Goal: Task Accomplishment & Management: Use online tool/utility

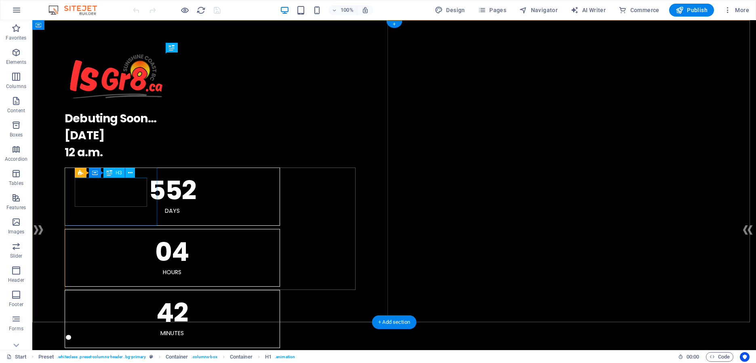
click at [97, 193] on div "552" at bounding box center [172, 191] width 195 height 26
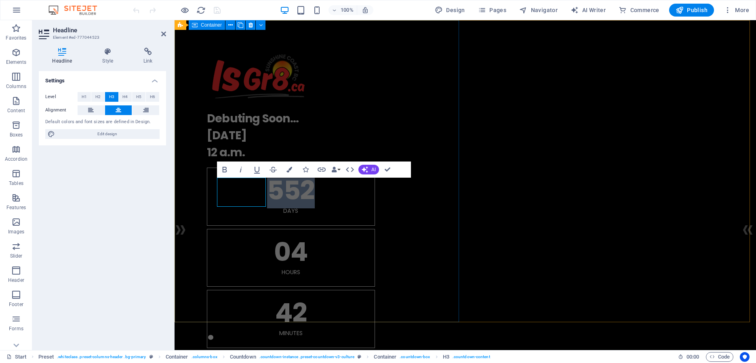
click at [444, 169] on div ". Debuting Soon... 8.1.2025 12 a.m. 552 Days 04 Hours 42 Minutes 05 Seconds" at bounding box center [465, 230] width 581 height 421
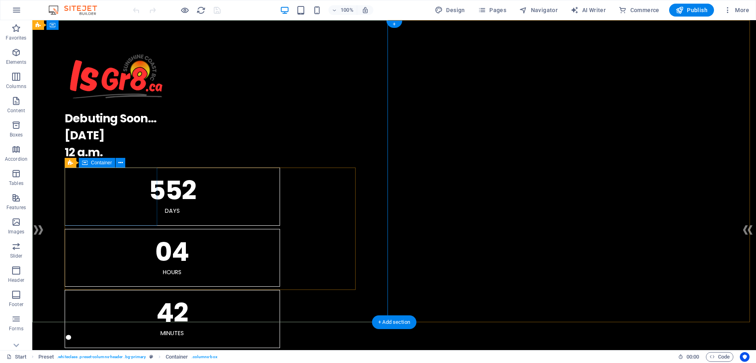
click at [72, 178] on div "552 Days" at bounding box center [172, 197] width 215 height 58
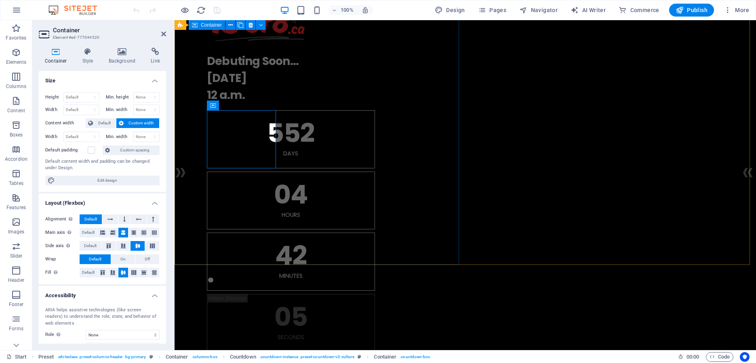
scroll to position [40, 0]
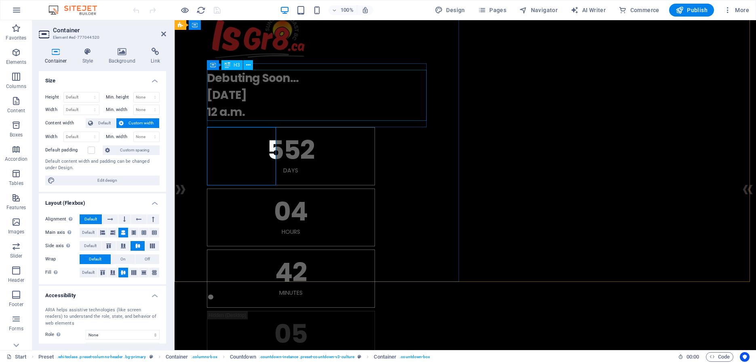
click at [215, 97] on div "Debuting Soon... 8.1.2025 12 a.m." at bounding box center [465, 95] width 517 height 51
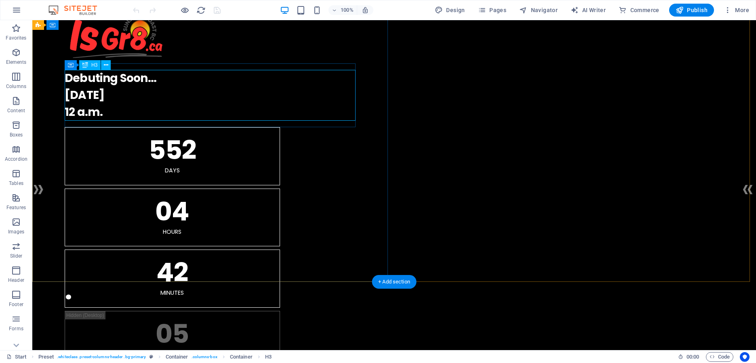
click at [70, 94] on div "Debuting Soon... 8.1.2025 12 a.m." at bounding box center [394, 95] width 659 height 51
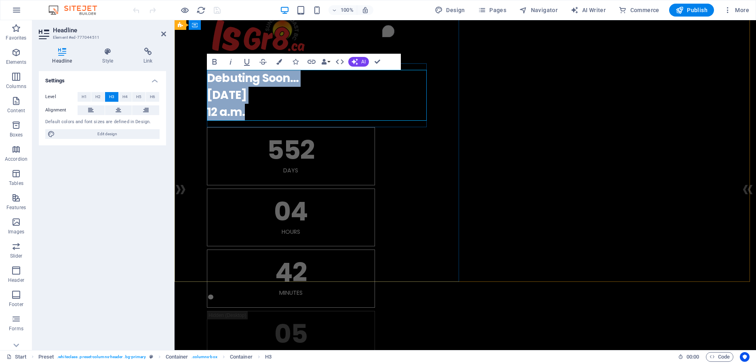
click at [210, 92] on h3 "Debuting Soon... 8.1.2025 12 a.m." at bounding box center [465, 95] width 517 height 51
click at [211, 94] on h3 "Debuting Soon... 8.1.2025 12 a.m." at bounding box center [465, 95] width 517 height 51
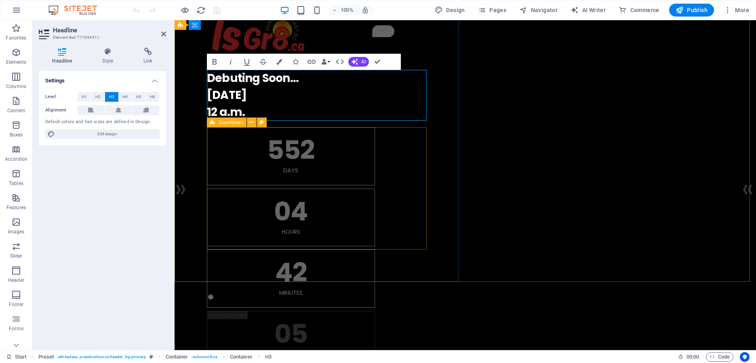
click at [414, 197] on div "552 Days 04 Hours 42 Minutes 05 Seconds" at bounding box center [465, 248] width 517 height 242
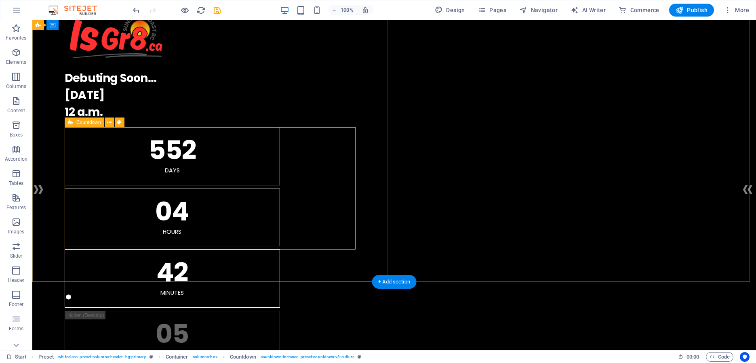
click at [273, 210] on div "552 Days 04 Hours 42 Minutes 05 Seconds" at bounding box center [394, 248] width 659 height 242
click at [84, 123] on span "Countdown" at bounding box center [88, 122] width 25 height 5
drag, startPoint x: 84, startPoint y: 123, endPoint x: 98, endPoint y: 221, distance: 99.1
click at [84, 123] on span "Countdown" at bounding box center [88, 122] width 25 height 5
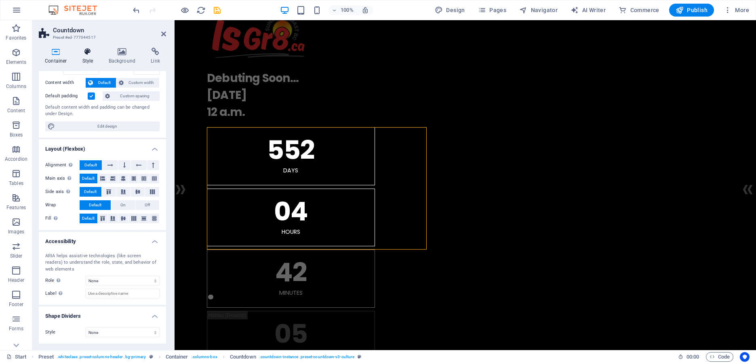
click at [86, 53] on icon at bounding box center [87, 52] width 23 height 8
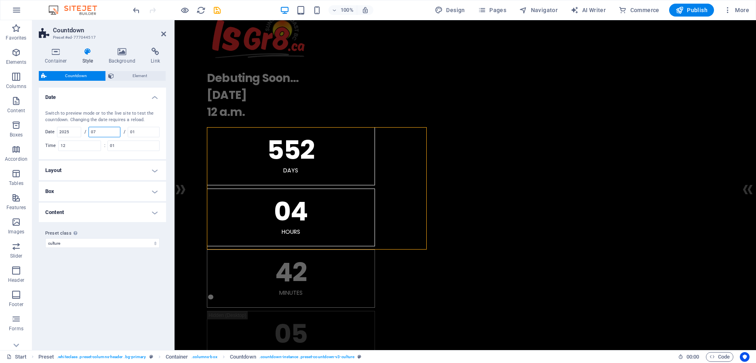
click at [99, 132] on input "07" at bounding box center [104, 132] width 31 height 10
type input "0"
type input "01"
type input "10"
click at [135, 78] on span "Element" at bounding box center [139, 76] width 47 height 10
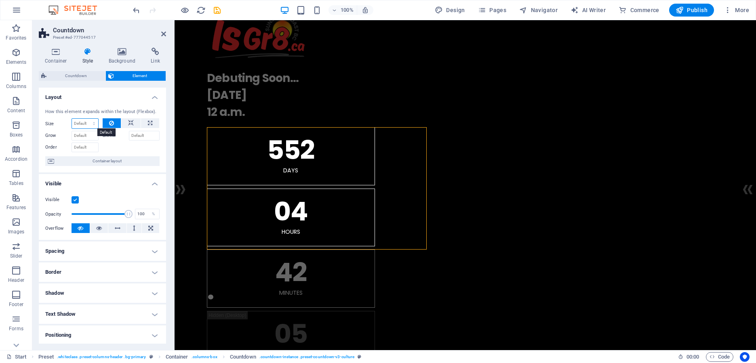
click at [90, 121] on select "Default auto px % 1/1 1/2 1/3 1/4 1/5 1/6 1/7 1/8 1/9 1/10" at bounding box center [85, 124] width 26 height 10
click at [72, 119] on select "Default auto px % 1/1 1/2 1/3 1/4 1/5 1/6 1/7 1/8 1/9 1/10" at bounding box center [85, 124] width 26 height 10
select select "DISABLED_OPTION_VALUE"
click at [65, 75] on span "Countdown" at bounding box center [76, 76] width 54 height 10
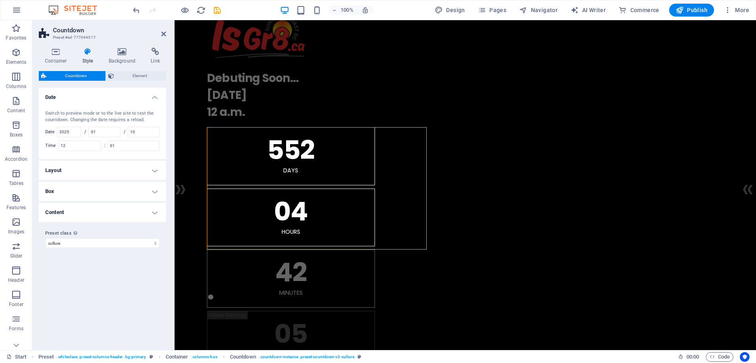
click at [154, 169] on h4 "Layout" at bounding box center [102, 170] width 127 height 19
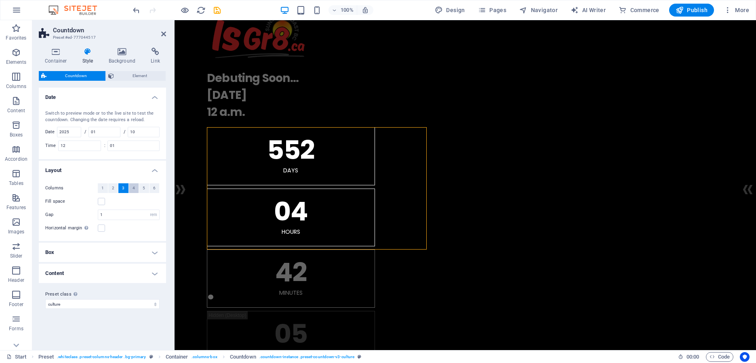
click at [134, 189] on span "4" at bounding box center [134, 188] width 2 height 10
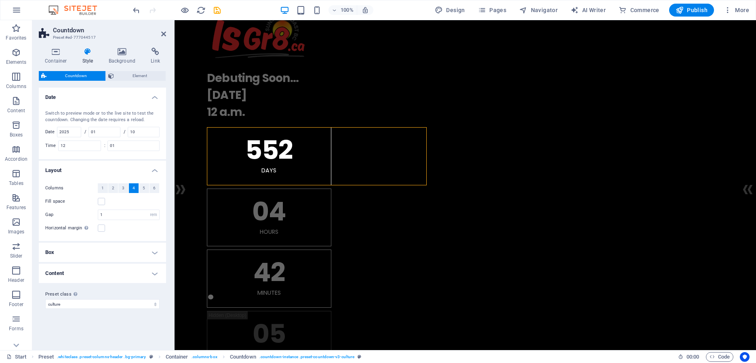
click at [152, 253] on h4 "Box" at bounding box center [102, 252] width 127 height 19
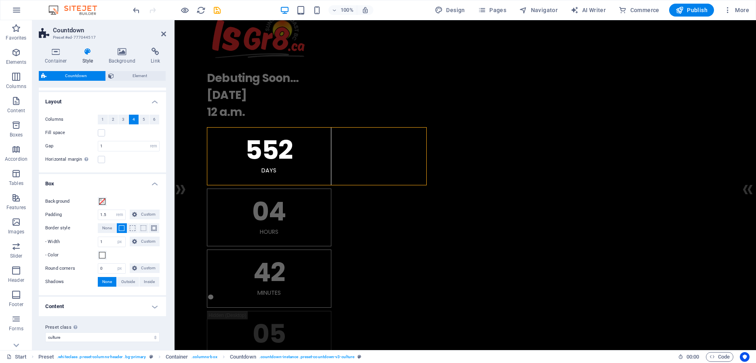
scroll to position [74, 0]
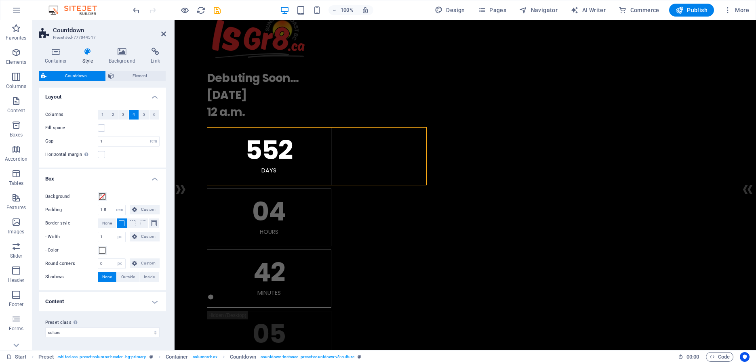
click at [152, 178] on h4 "Box" at bounding box center [102, 176] width 127 height 15
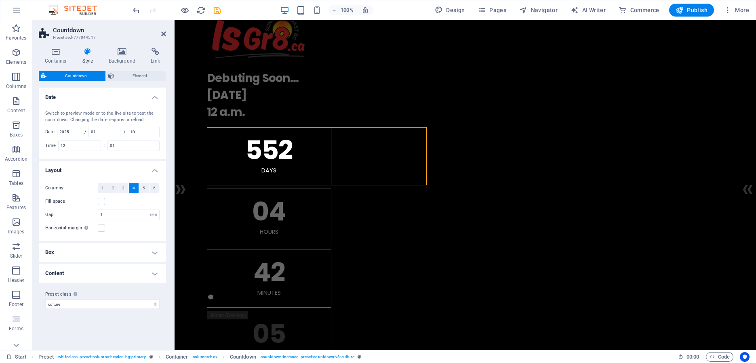
click at [154, 168] on h4 "Layout" at bounding box center [102, 168] width 127 height 15
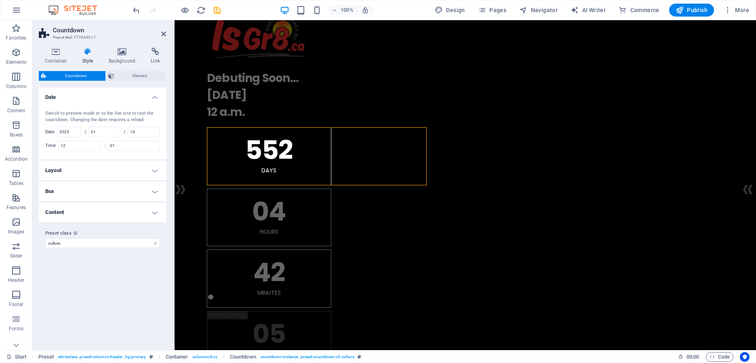
click at [154, 213] on h4 "Content" at bounding box center [102, 212] width 127 height 19
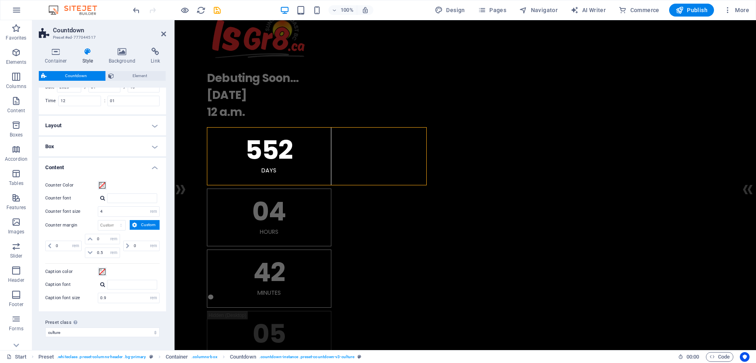
scroll to position [4, 0]
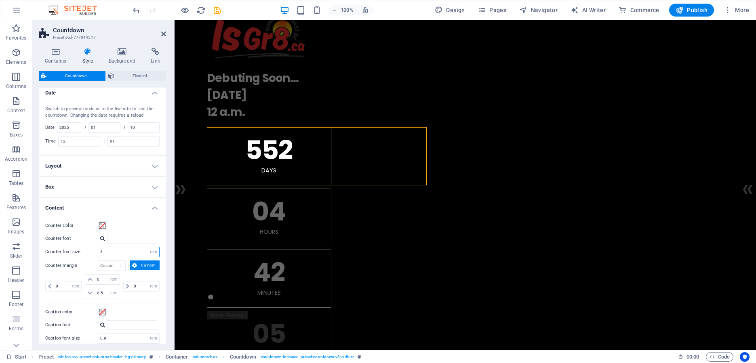
click at [116, 252] on input "4" at bounding box center [128, 252] width 61 height 10
type input "4"
type input "3"
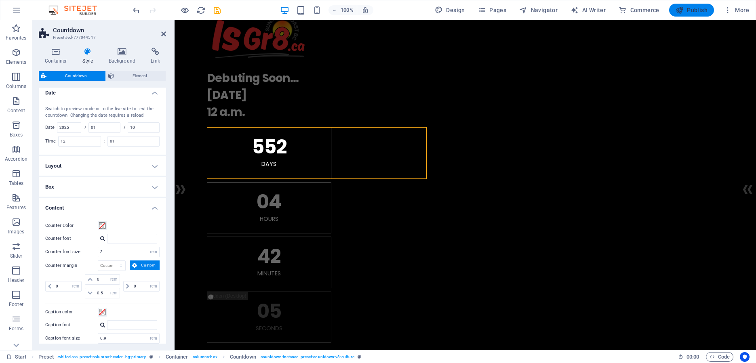
click at [693, 8] on span "Publish" at bounding box center [691, 10] width 32 height 8
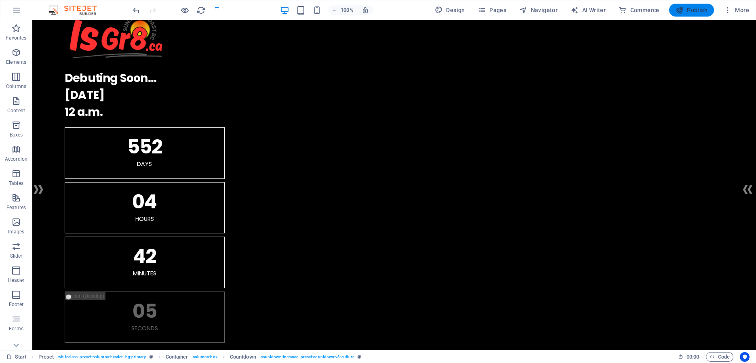
checkbox input "false"
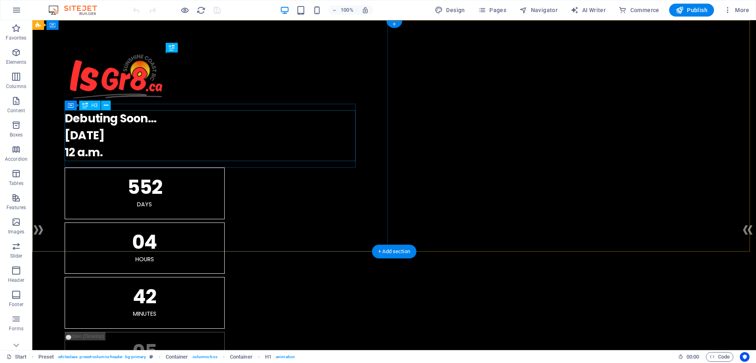
click at [120, 120] on div "Debuting Soon... 10.1.2025 12 a.m." at bounding box center [394, 135] width 659 height 51
click at [103, 118] on div "Debuting Soon... 10.1.2025 12 a.m." at bounding box center [394, 135] width 659 height 51
click at [129, 118] on div "Debuting Soon... 10.1.2025 12 a.m." at bounding box center [394, 135] width 659 height 51
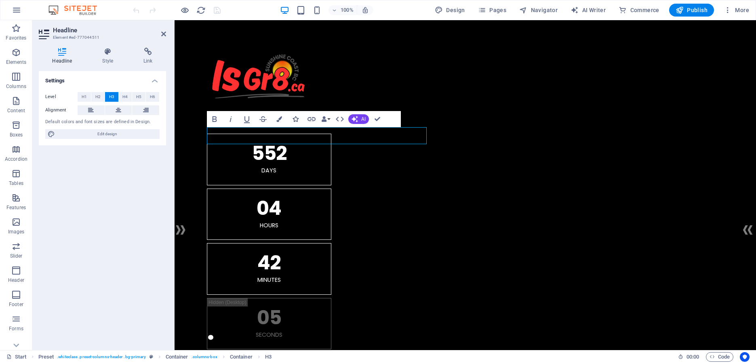
click at [301, 119] on button "Icons" at bounding box center [295, 119] width 15 height 16
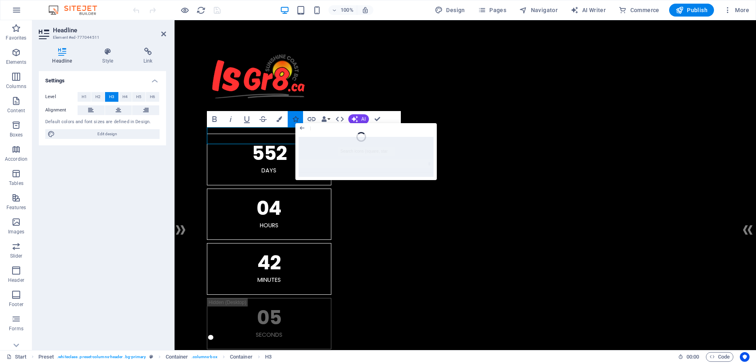
click at [295, 119] on icon "button" at bounding box center [295, 119] width 6 height 6
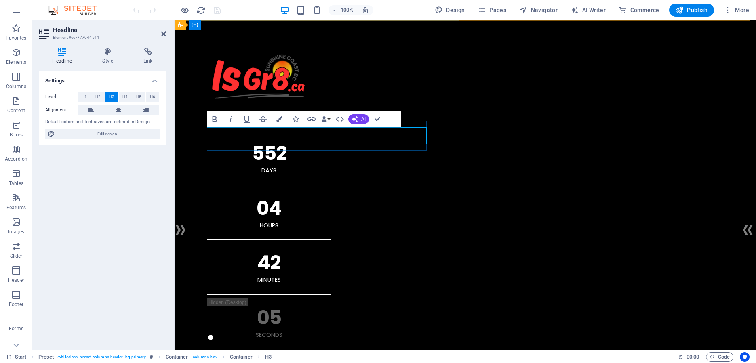
click at [295, 127] on h3 "Debuting Soon...10.1.202512 a.m." at bounding box center [465, 118] width 517 height 17
click at [299, 127] on h3 "Debuting Soon...10.1.202512 a.m." at bounding box center [465, 118] width 517 height 17
drag, startPoint x: 298, startPoint y: 138, endPoint x: 200, endPoint y: 140, distance: 97.8
click at [200, 140] on div ". Debuting Soon...10.1.202512 a.m. 552 Days 04 Hours 42 Minutes 05 Seconds" at bounding box center [465, 201] width 581 height 362
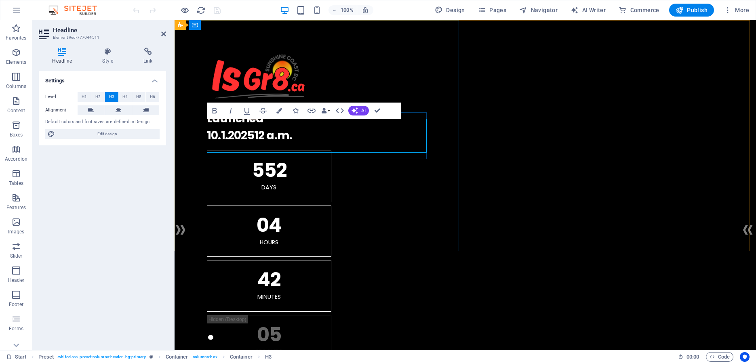
click at [256, 144] on h3 "Launched - ‌10.1.202512 a.m." at bounding box center [465, 127] width 517 height 34
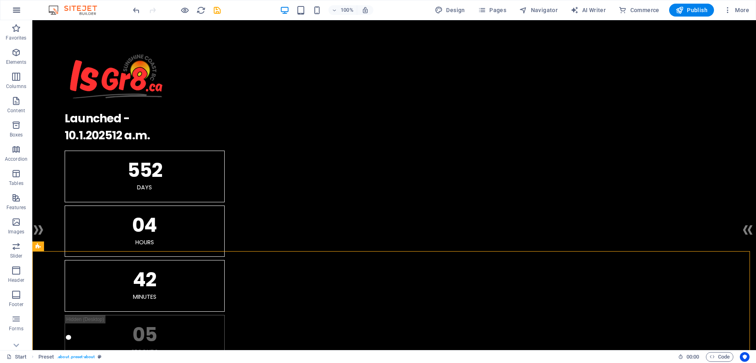
click at [18, 8] on icon "button" at bounding box center [17, 10] width 10 height 10
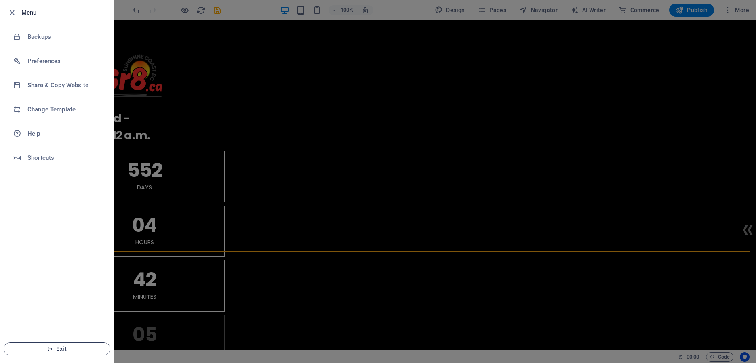
click at [63, 348] on span "Exit" at bounding box center [57, 349] width 93 height 6
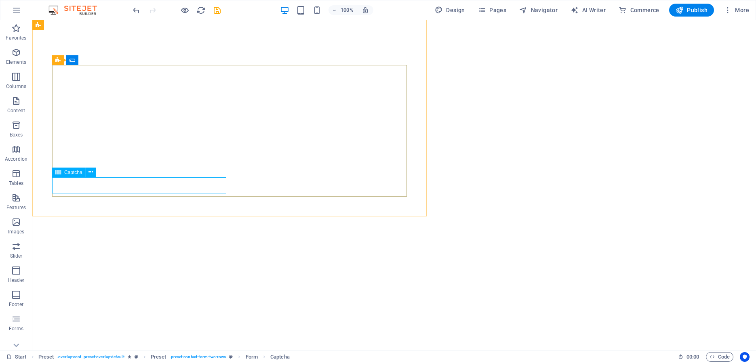
click at [72, 173] on span "Captcha" at bounding box center [73, 172] width 18 height 5
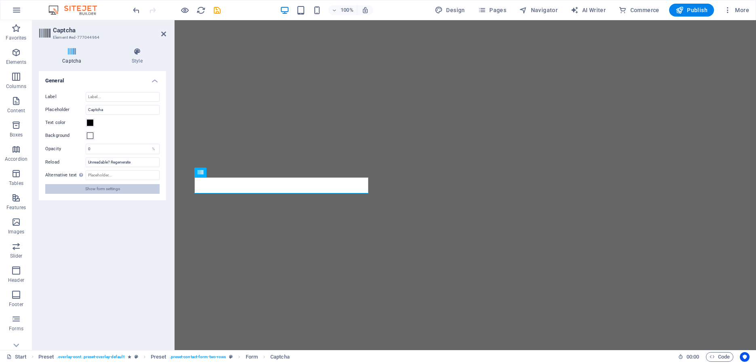
click at [96, 189] on span "Show form settings" at bounding box center [102, 189] width 35 height 10
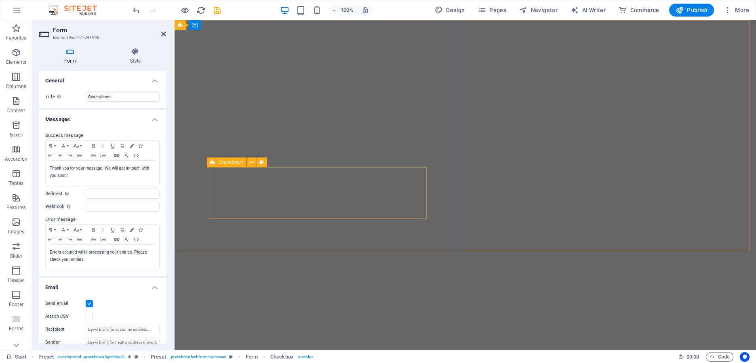
click at [217, 163] on div "Countdown" at bounding box center [227, 163] width 40 height 10
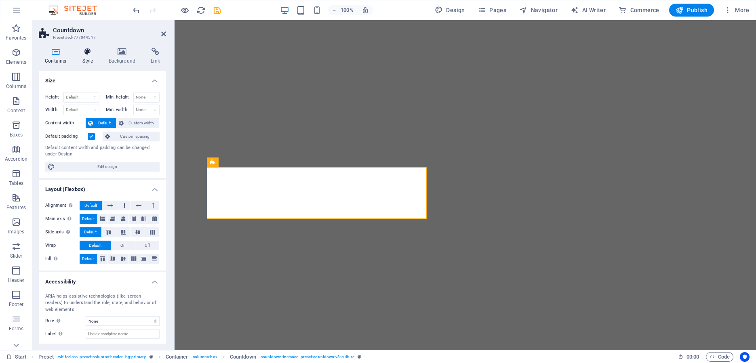
click at [88, 52] on icon at bounding box center [87, 52] width 23 height 8
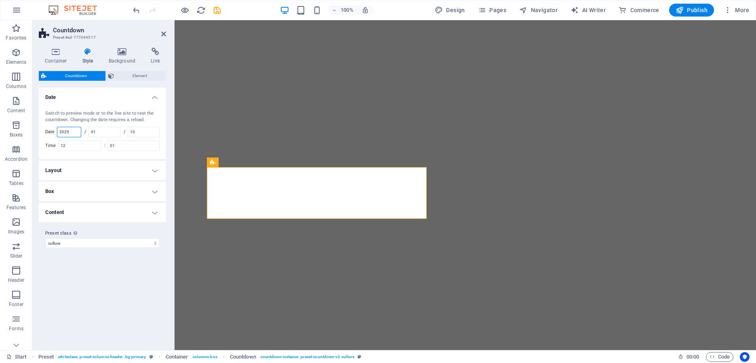
click at [74, 130] on input "2025" at bounding box center [68, 132] width 23 height 10
type input "2"
click at [75, 132] on input "2021" at bounding box center [68, 132] width 23 height 10
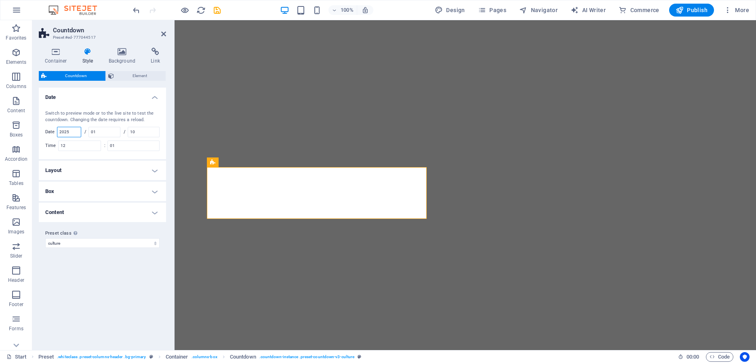
type input "2025"
click at [420, 162] on icon at bounding box center [418, 162] width 4 height 8
click at [13, 101] on icon "button" at bounding box center [16, 101] width 10 height 10
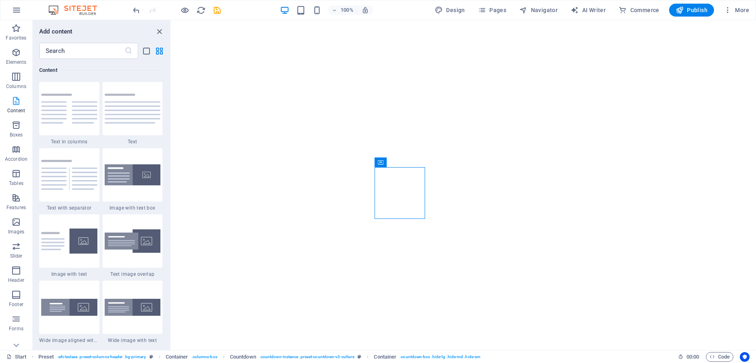
click at [15, 104] on icon "button" at bounding box center [16, 101] width 10 height 10
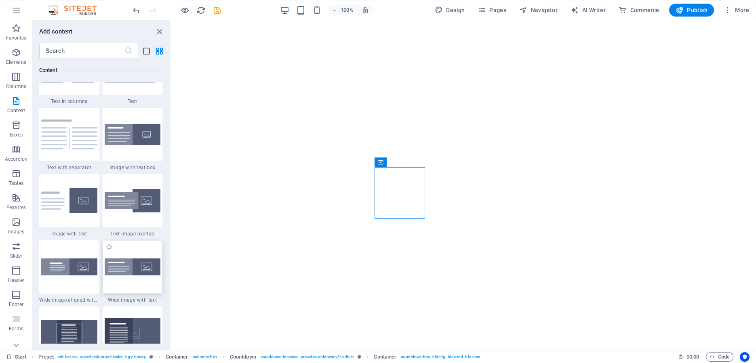
scroll to position [1494, 0]
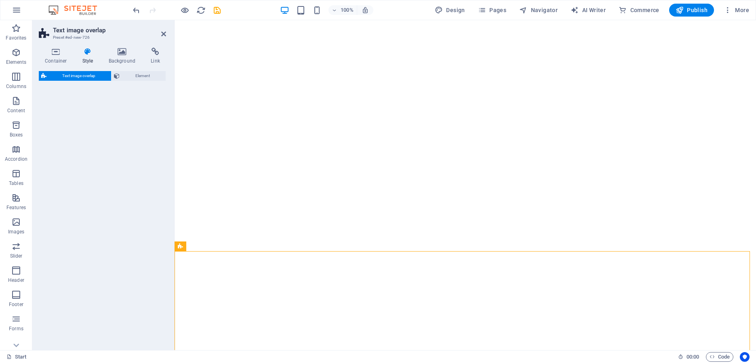
select select "rem"
select select "px"
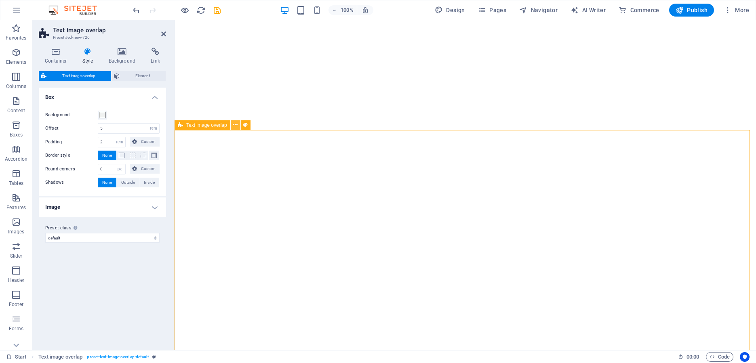
click at [234, 126] on icon at bounding box center [235, 125] width 4 height 8
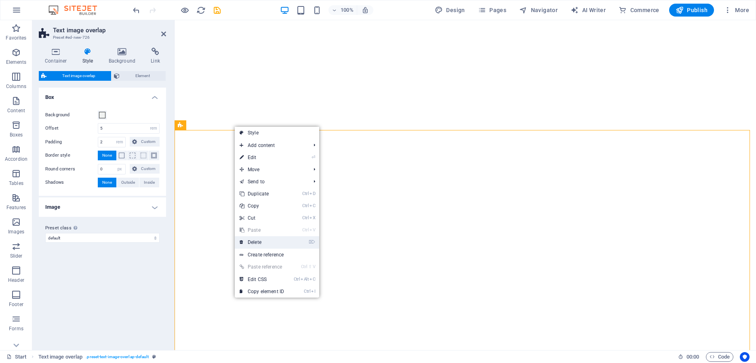
click at [259, 241] on link "⌦ Delete" at bounding box center [262, 242] width 54 height 12
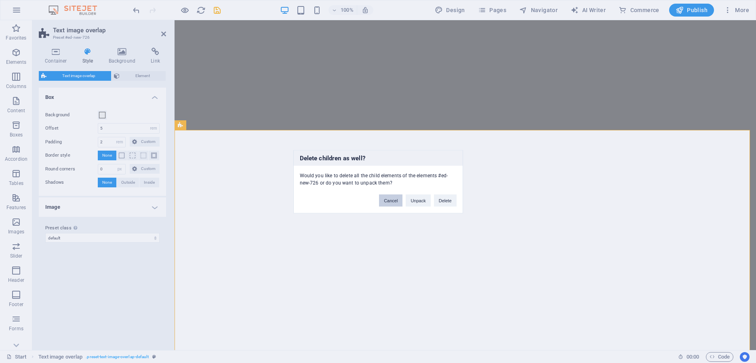
click at [395, 201] on button "Cancel" at bounding box center [390, 200] width 23 height 12
click at [444, 202] on button "Delete" at bounding box center [445, 200] width 23 height 12
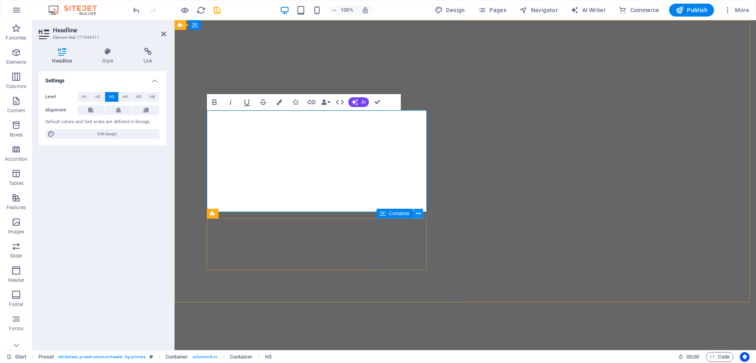
click at [419, 215] on icon at bounding box center [418, 214] width 4 height 8
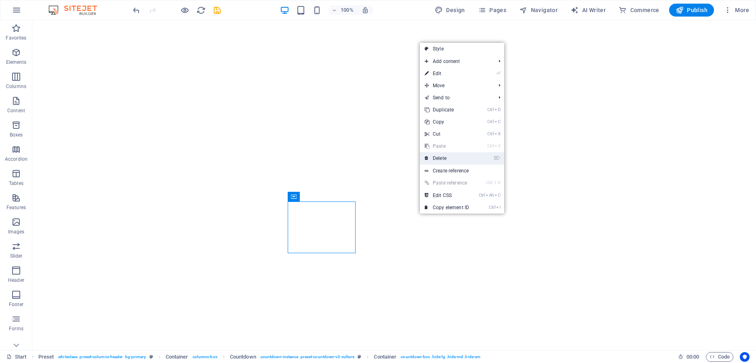
click at [448, 157] on link "⌦ Delete" at bounding box center [447, 158] width 54 height 12
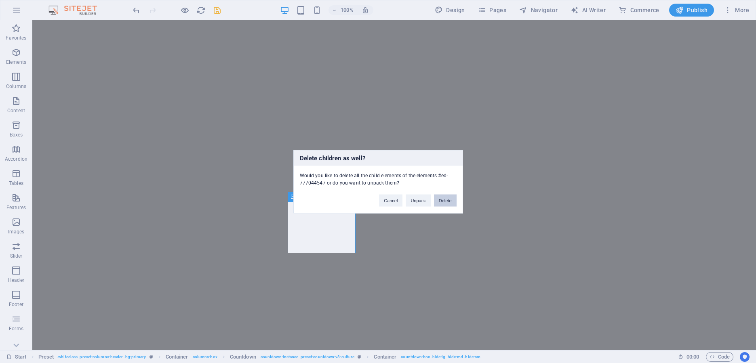
click at [443, 197] on button "Delete" at bounding box center [445, 200] width 23 height 12
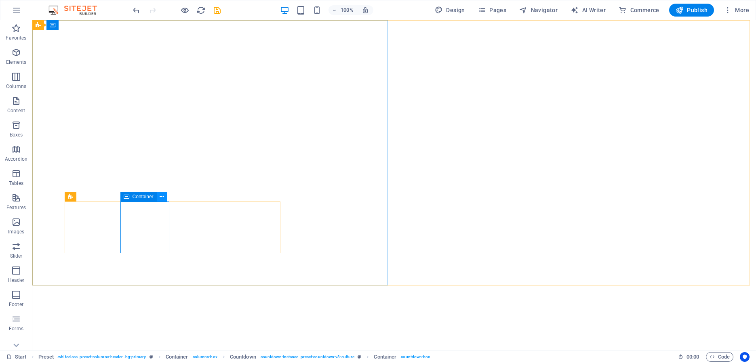
click at [162, 198] on icon at bounding box center [162, 197] width 4 height 8
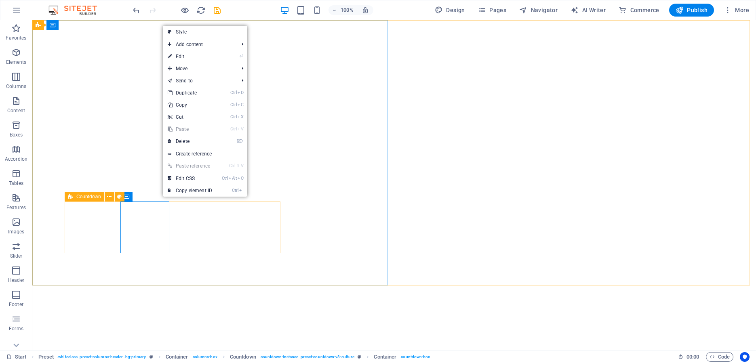
click at [70, 199] on icon at bounding box center [70, 197] width 5 height 10
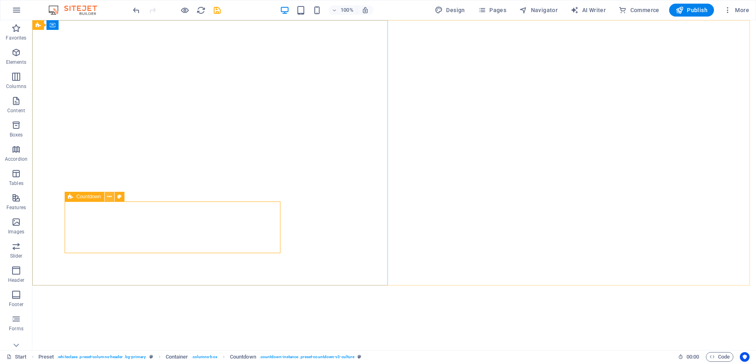
click at [109, 199] on icon at bounding box center [109, 197] width 4 height 8
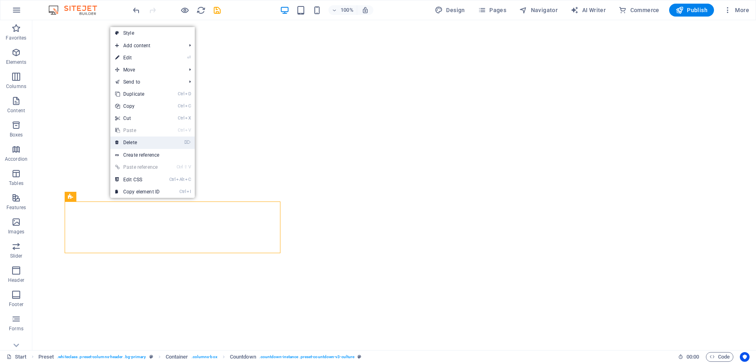
click at [133, 143] on link "⌦ Delete" at bounding box center [137, 143] width 54 height 12
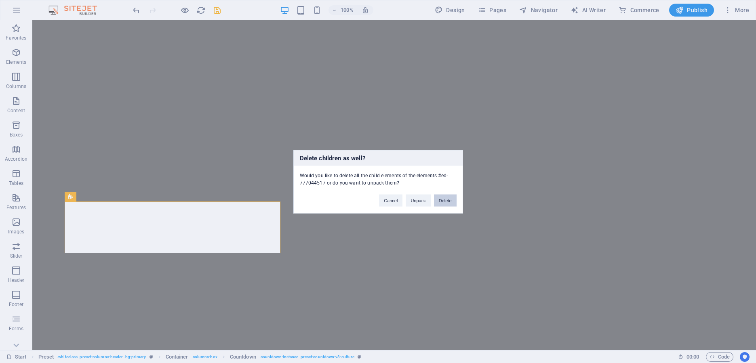
click at [441, 202] on button "Delete" at bounding box center [445, 200] width 23 height 12
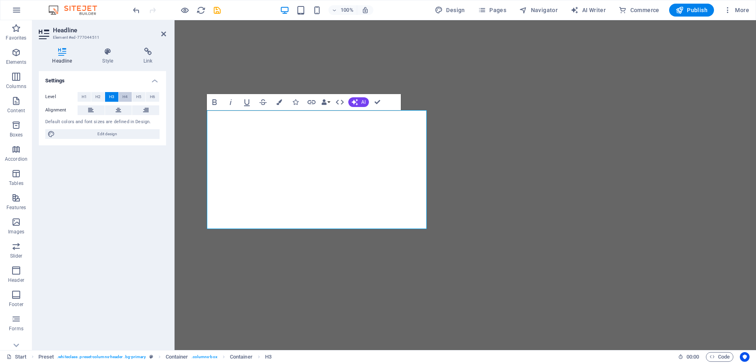
click at [127, 97] on span "H4" at bounding box center [124, 97] width 5 height 10
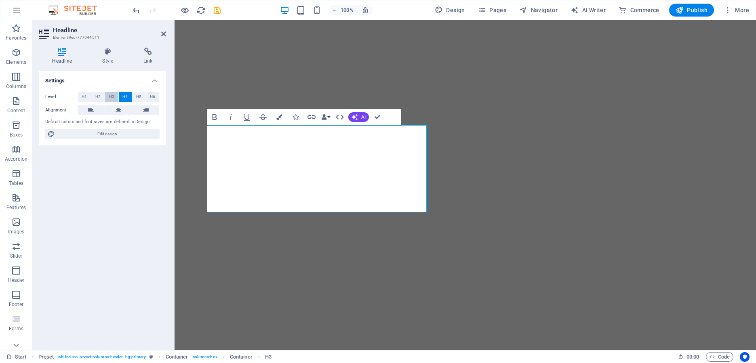
click at [114, 97] on span "H3" at bounding box center [111, 97] width 5 height 10
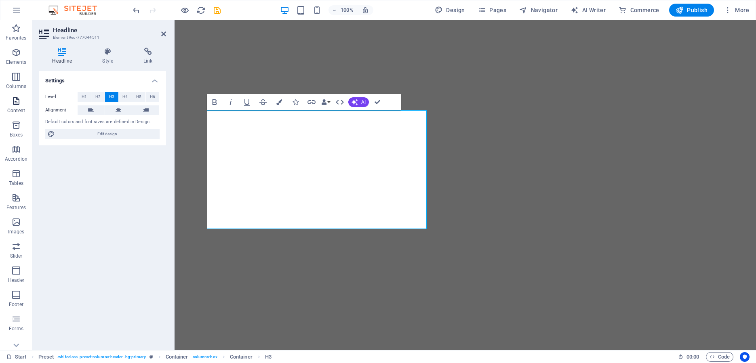
click at [17, 101] on icon "button" at bounding box center [16, 101] width 10 height 10
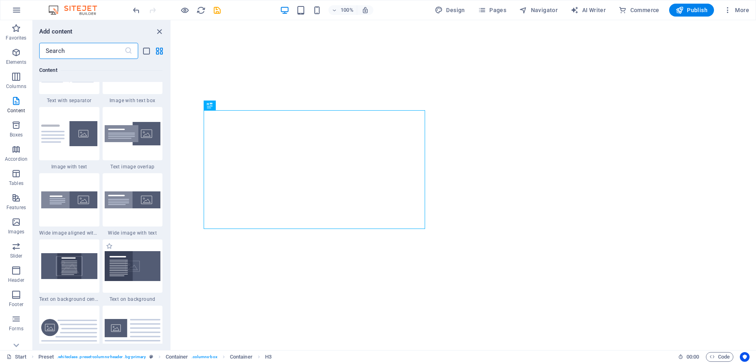
scroll to position [1575, 0]
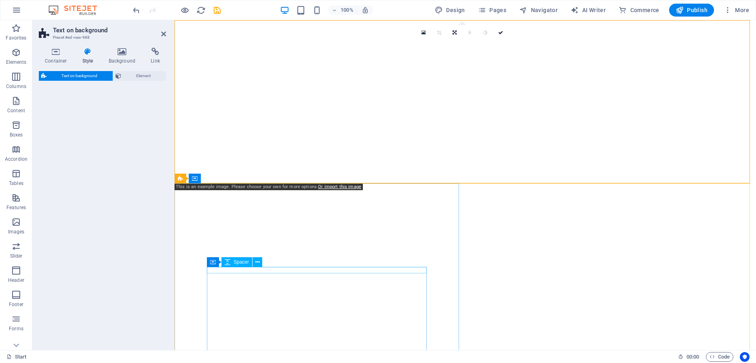
select select "%"
select select "rem"
select select "px"
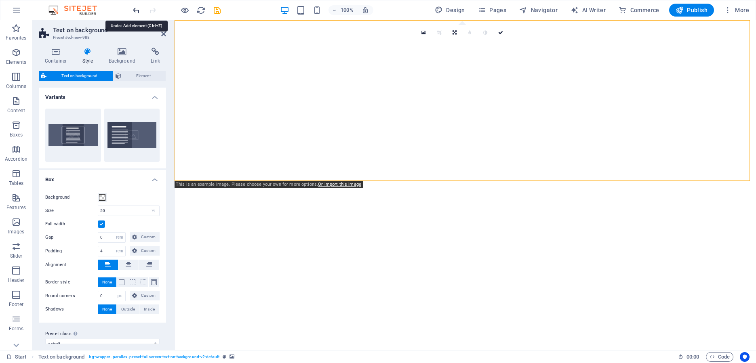
click at [137, 11] on icon "undo" at bounding box center [136, 10] width 9 height 9
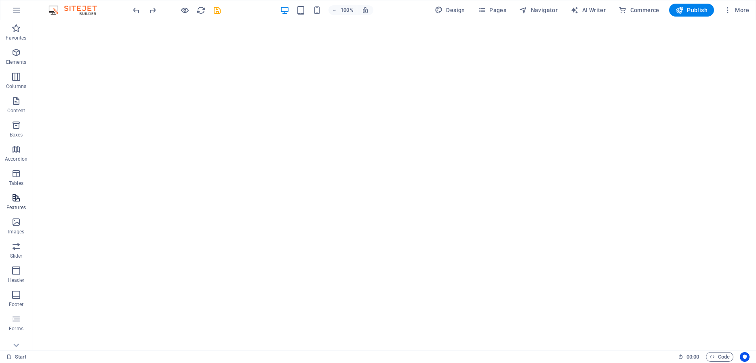
click at [15, 203] on span "Features" at bounding box center [16, 202] width 32 height 19
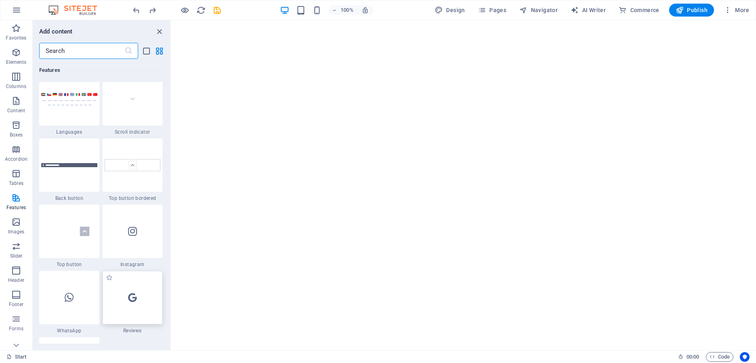
scroll to position [3796, 0]
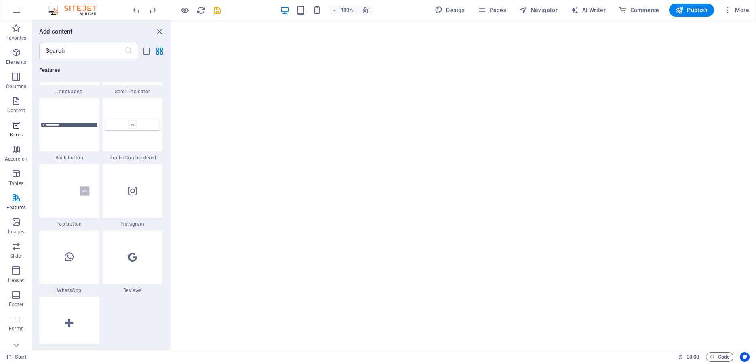
click at [13, 127] on icon "button" at bounding box center [16, 125] width 10 height 10
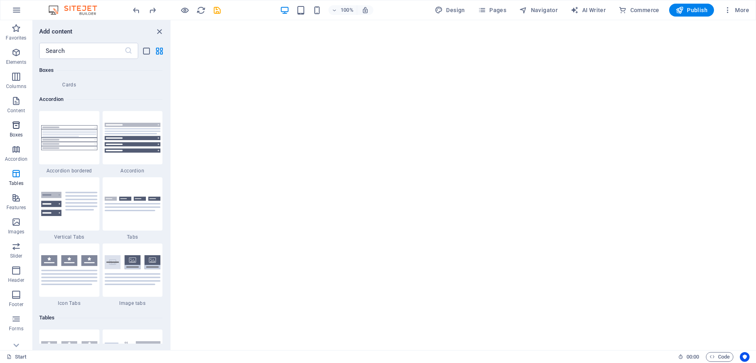
scroll to position [2228, 0]
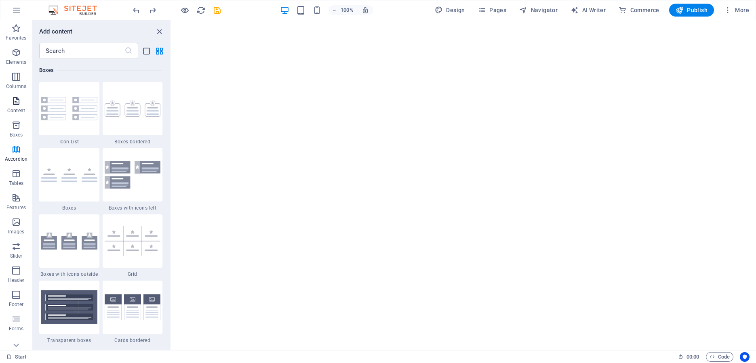
click at [16, 102] on icon "button" at bounding box center [16, 101] width 10 height 10
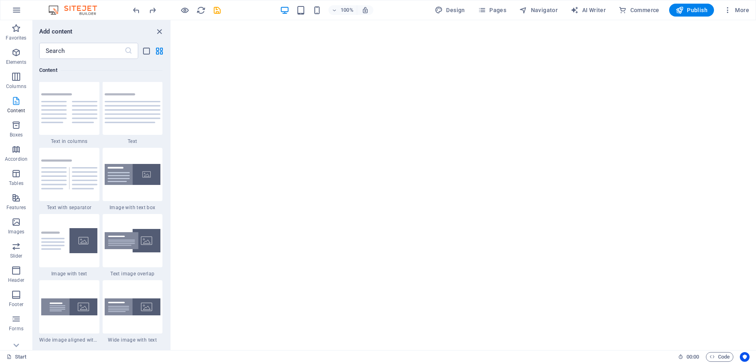
scroll to position [1414, 0]
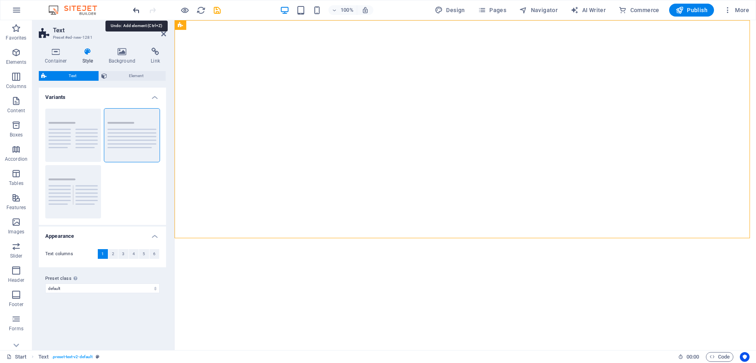
drag, startPoint x: 132, startPoint y: 10, endPoint x: 133, endPoint y: 15, distance: 4.9
click at [132, 10] on icon "undo" at bounding box center [136, 10] width 9 height 9
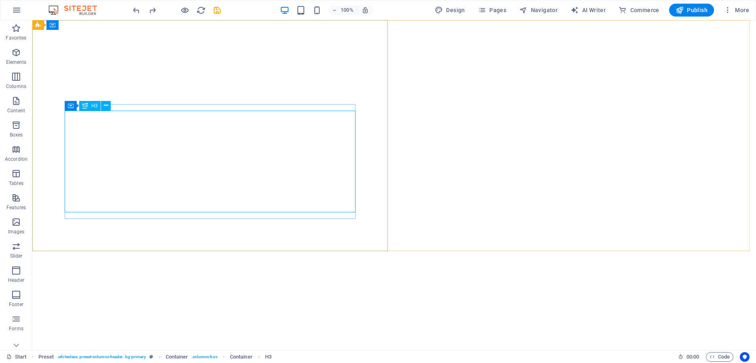
click at [95, 107] on span "H3" at bounding box center [94, 105] width 6 height 5
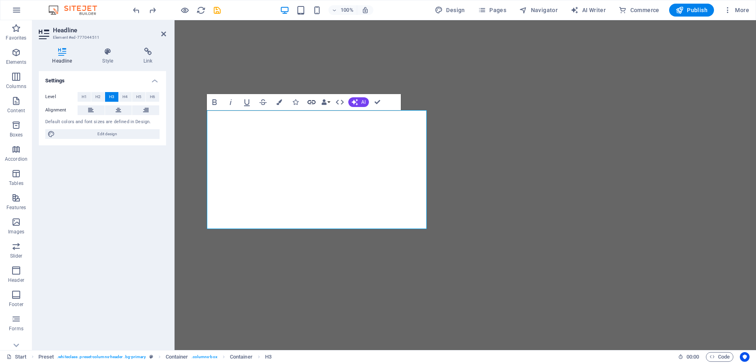
click at [313, 102] on icon "button" at bounding box center [311, 102] width 8 height 4
click at [108, 97] on span "External" at bounding box center [116, 97] width 18 height 10
select select "blank"
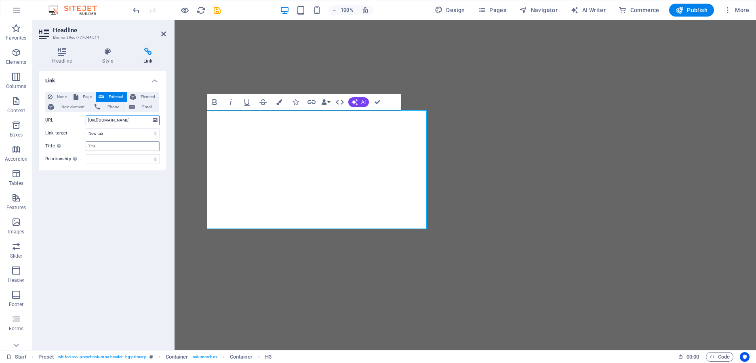
type input "[URL][DOMAIN_NAME]"
click at [96, 147] on input "Title Additional link description, should not be the same as the link text. The…" at bounding box center [123, 146] width 74 height 10
type input "Sunshine Coast SUPER Pages"
click at [108, 223] on div "Link None Page External Element Next element Phone Email Page Start Legal Notic…" at bounding box center [102, 207] width 127 height 273
click at [63, 55] on icon at bounding box center [62, 52] width 47 height 8
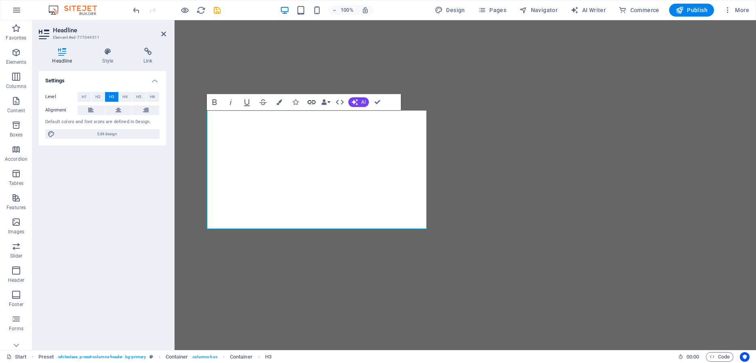
click at [311, 103] on icon "button" at bounding box center [311, 102] width 8 height 4
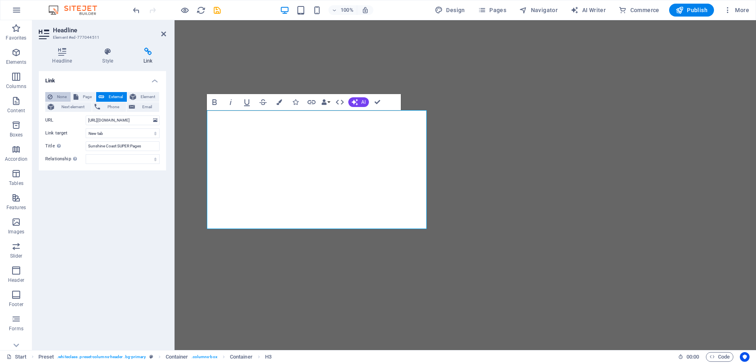
click at [58, 94] on span "None" at bounding box center [61, 97] width 13 height 10
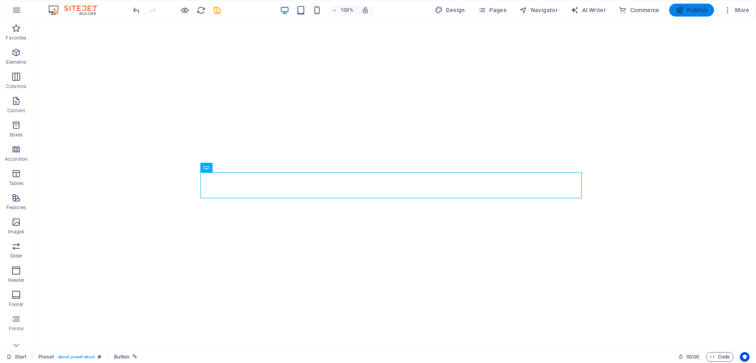
click at [695, 11] on span "Publish" at bounding box center [691, 10] width 32 height 8
